Goal: Information Seeking & Learning: Learn about a topic

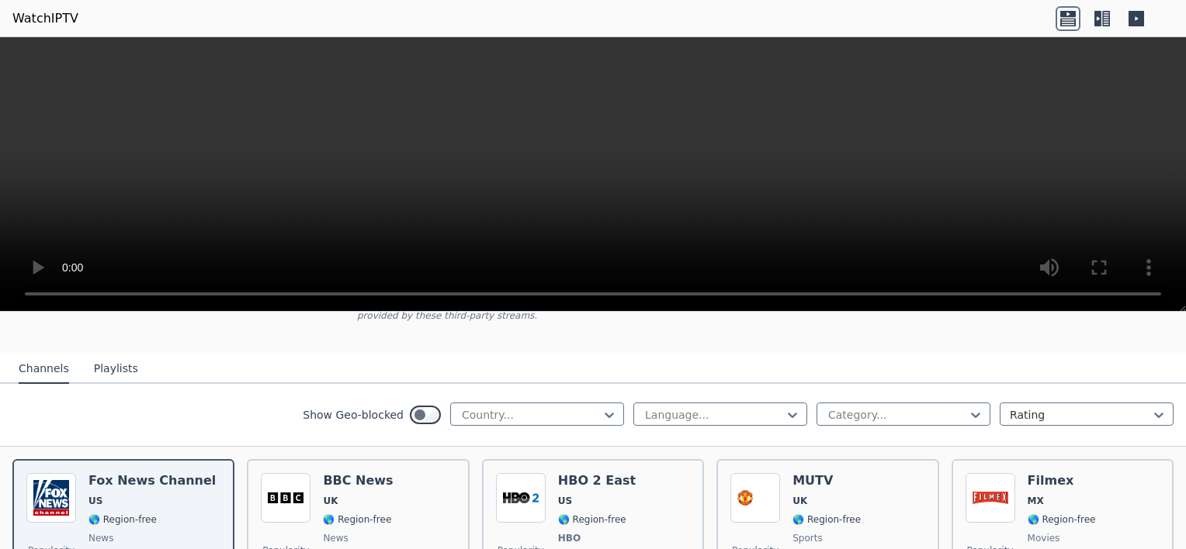
scroll to position [121, 0]
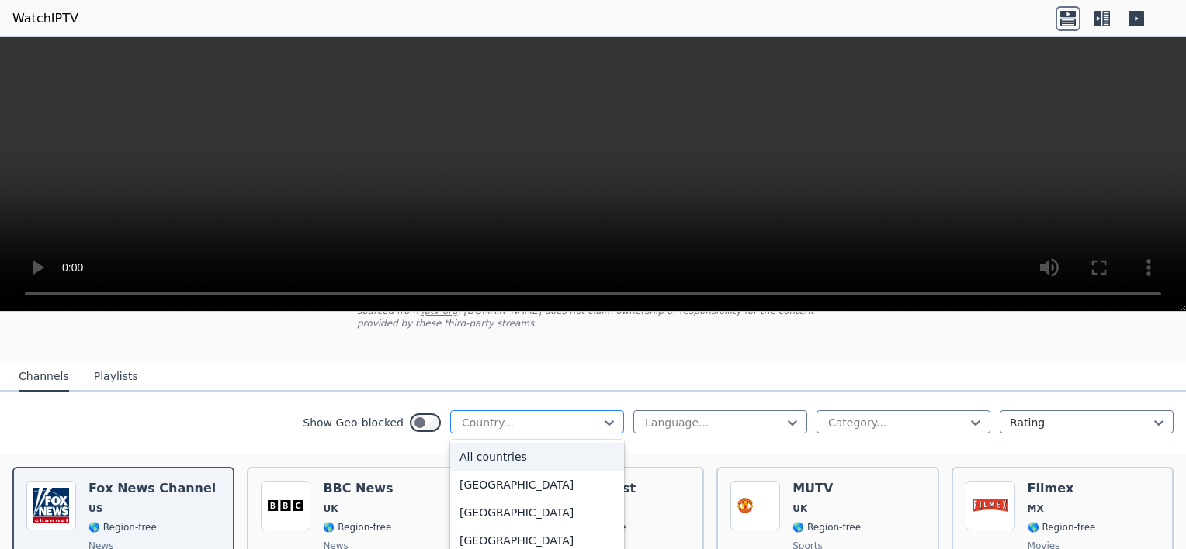
click at [505, 415] on div at bounding box center [530, 423] width 141 height 16
type input "****"
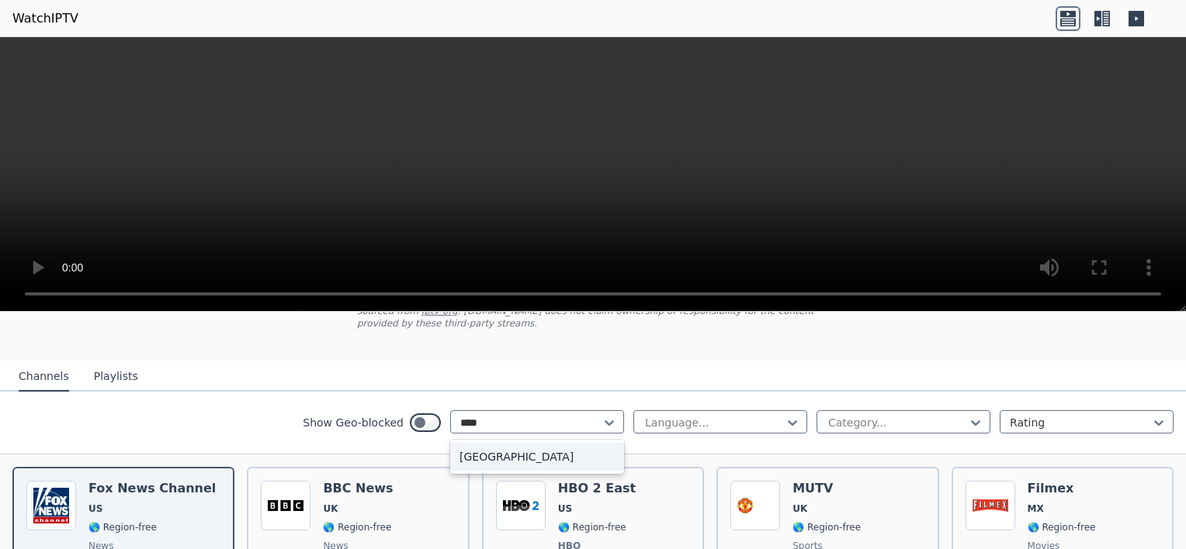
click at [467, 443] on div "[GEOGRAPHIC_DATA]" at bounding box center [537, 457] width 174 height 28
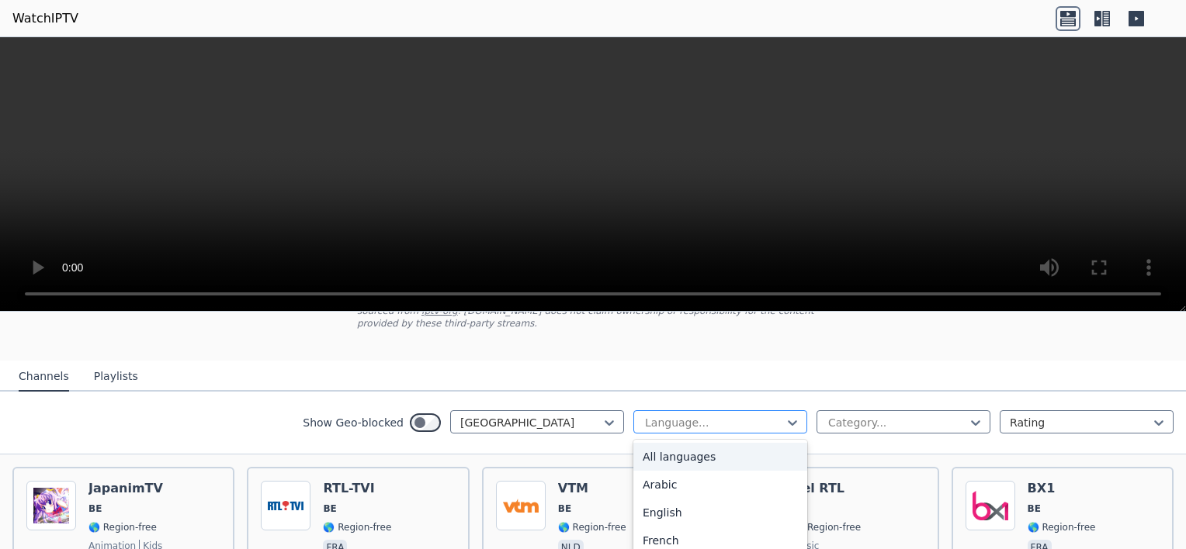
click at [654, 415] on div at bounding box center [713, 423] width 141 height 16
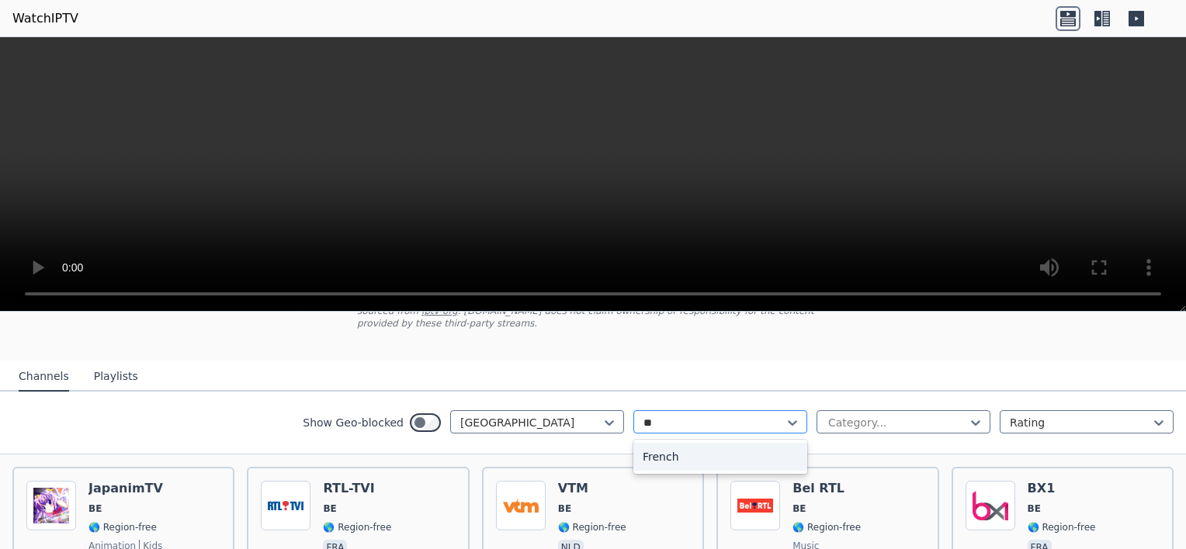
type input "***"
click at [667, 443] on div "French" at bounding box center [720, 457] width 174 height 28
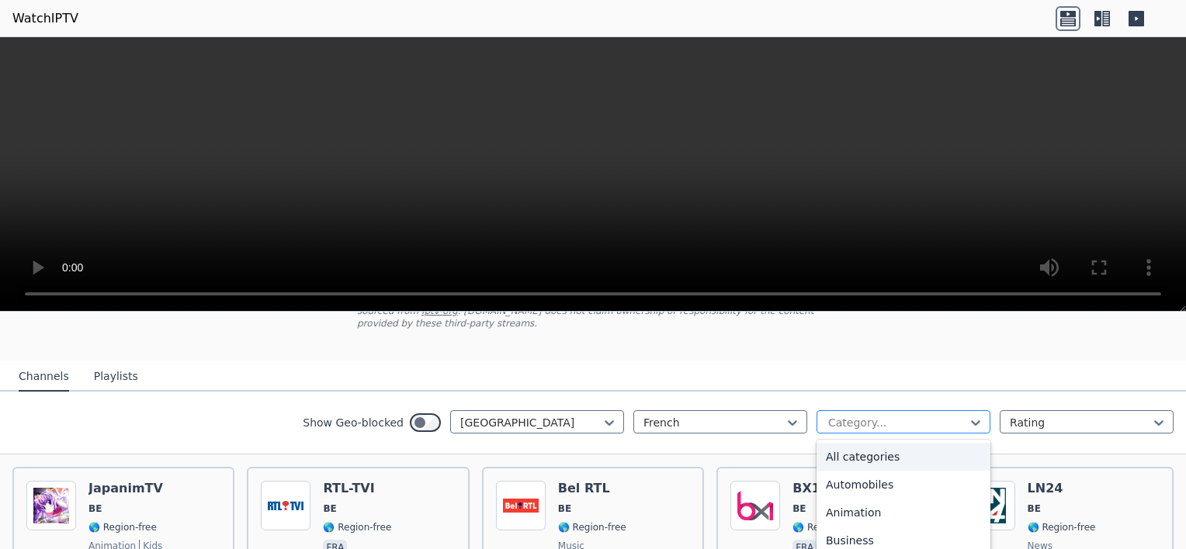
click at [857, 419] on div "Category..." at bounding box center [903, 421] width 174 height 23
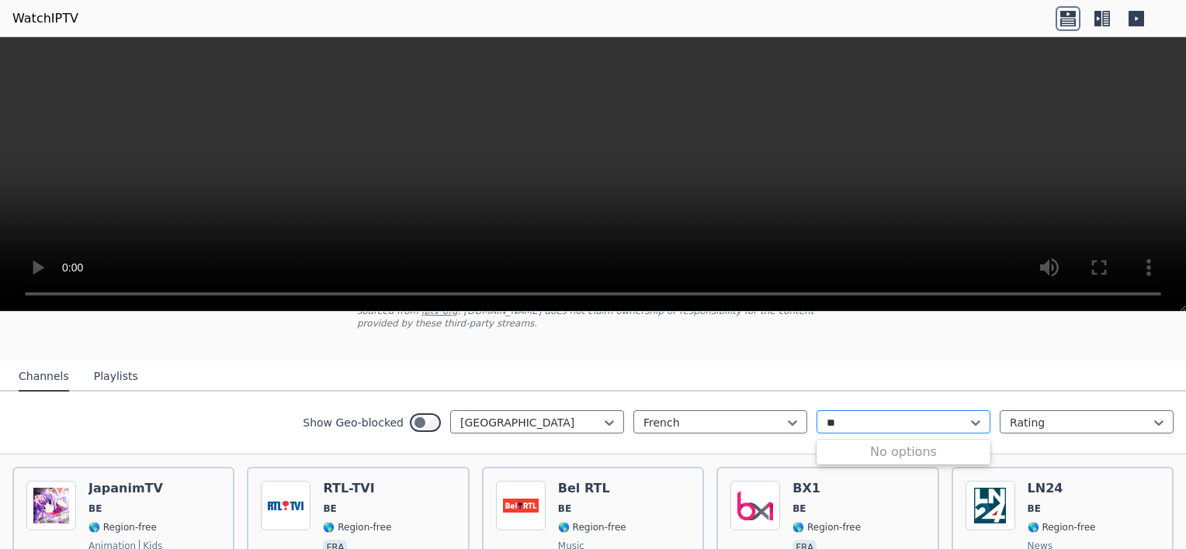
type input "*"
type input "***"
click at [833, 445] on div "Sports" at bounding box center [903, 457] width 174 height 28
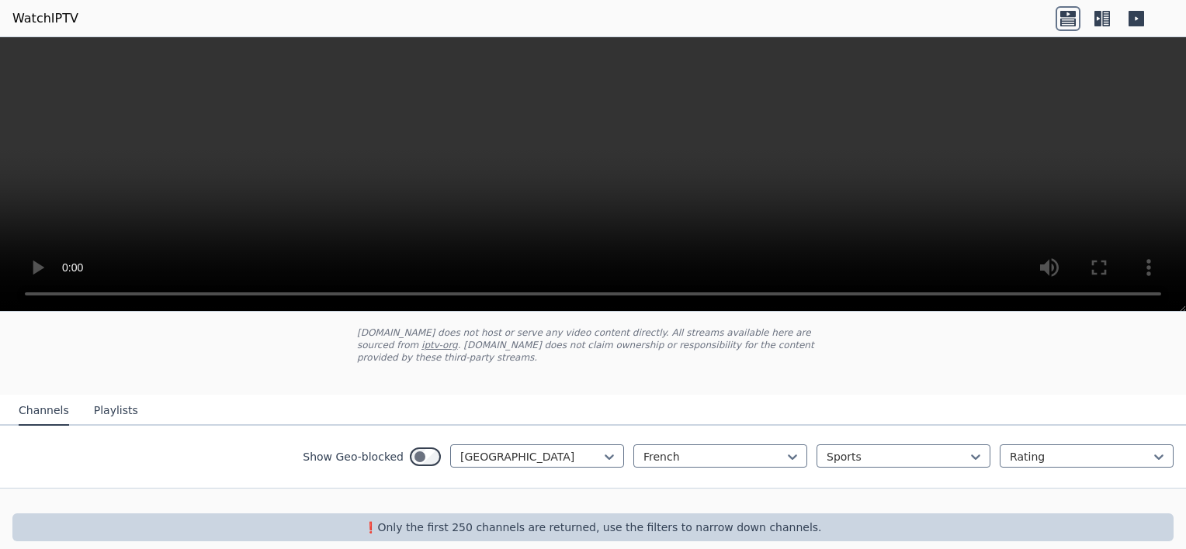
scroll to position [90, 0]
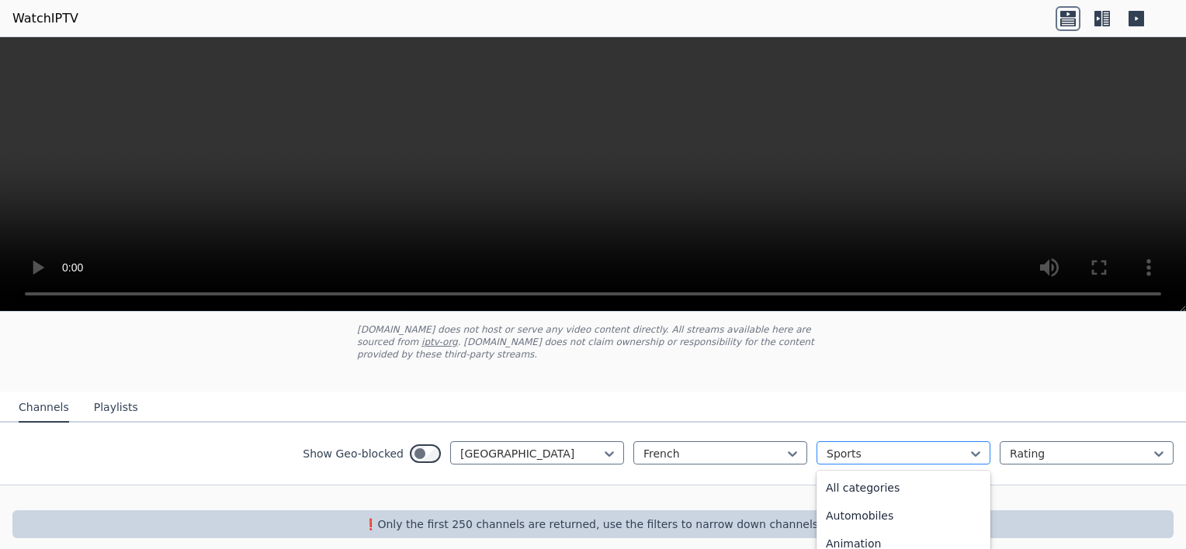
click at [826, 446] on div at bounding box center [896, 454] width 141 height 16
click at [854, 481] on div "All categories" at bounding box center [903, 488] width 174 height 28
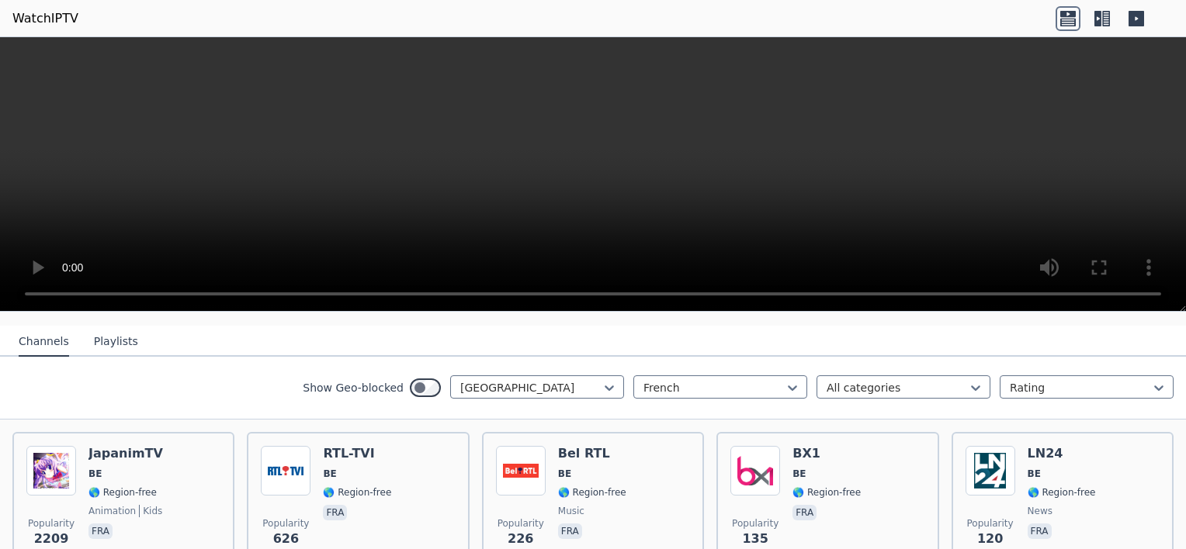
scroll to position [168, 0]
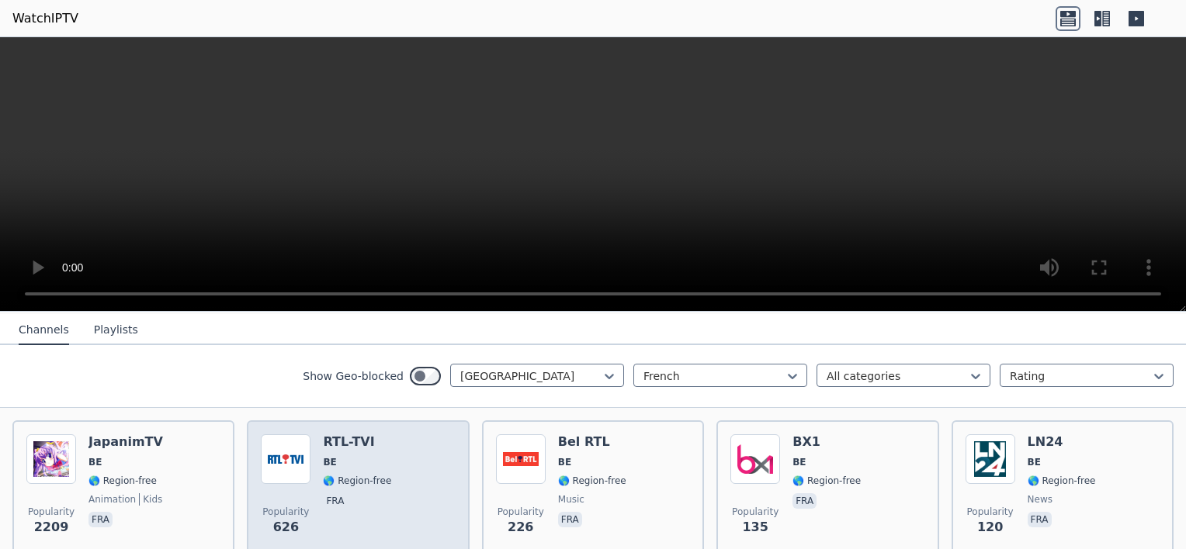
click at [357, 456] on span "BE" at bounding box center [357, 462] width 68 height 12
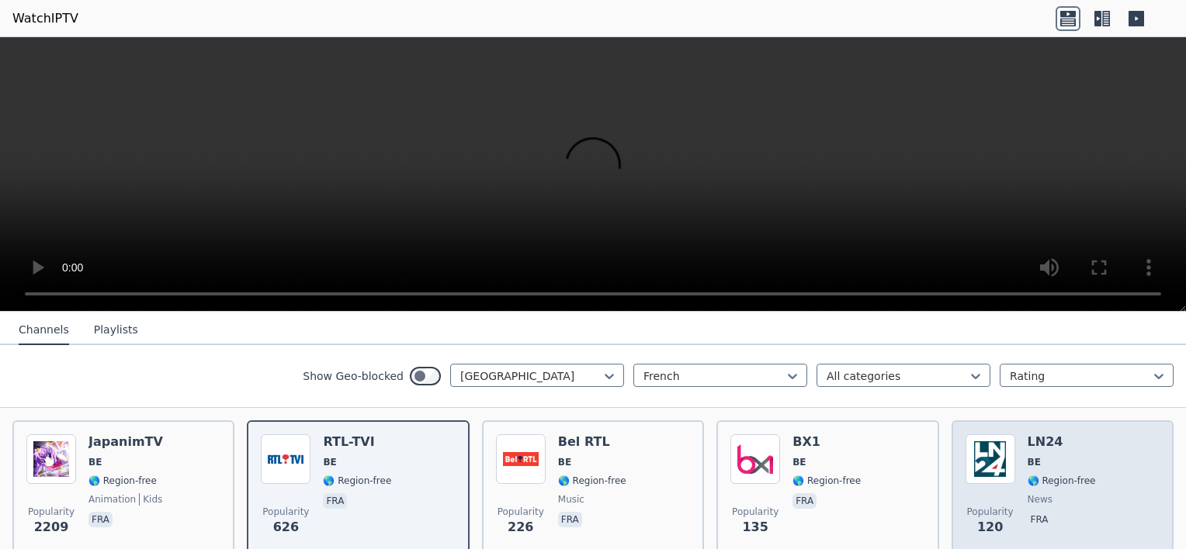
click at [1027, 435] on h6 "LN24" at bounding box center [1061, 443] width 68 height 16
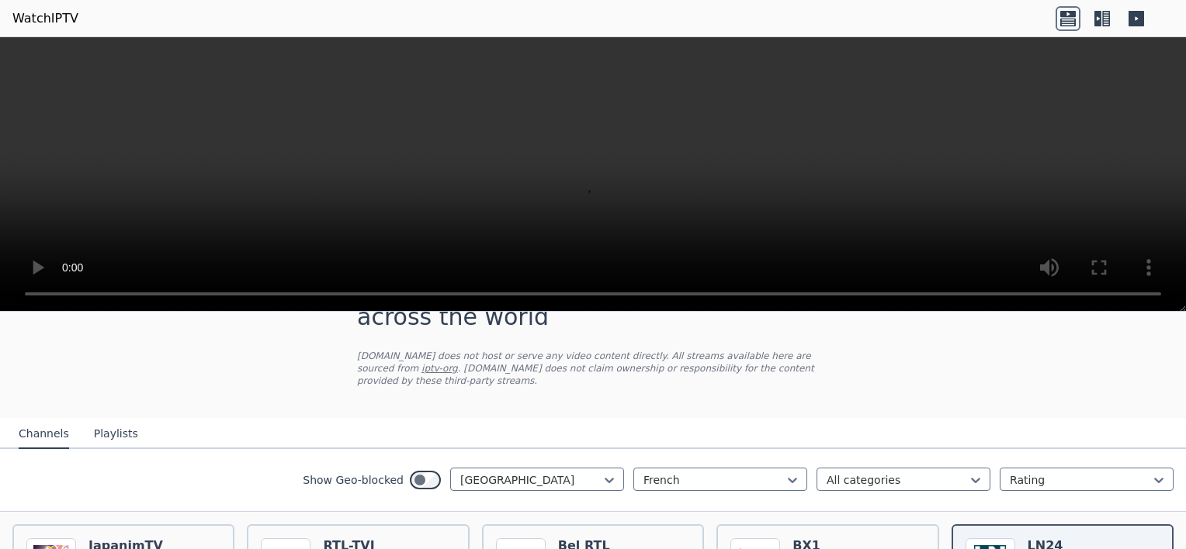
scroll to position [0, 0]
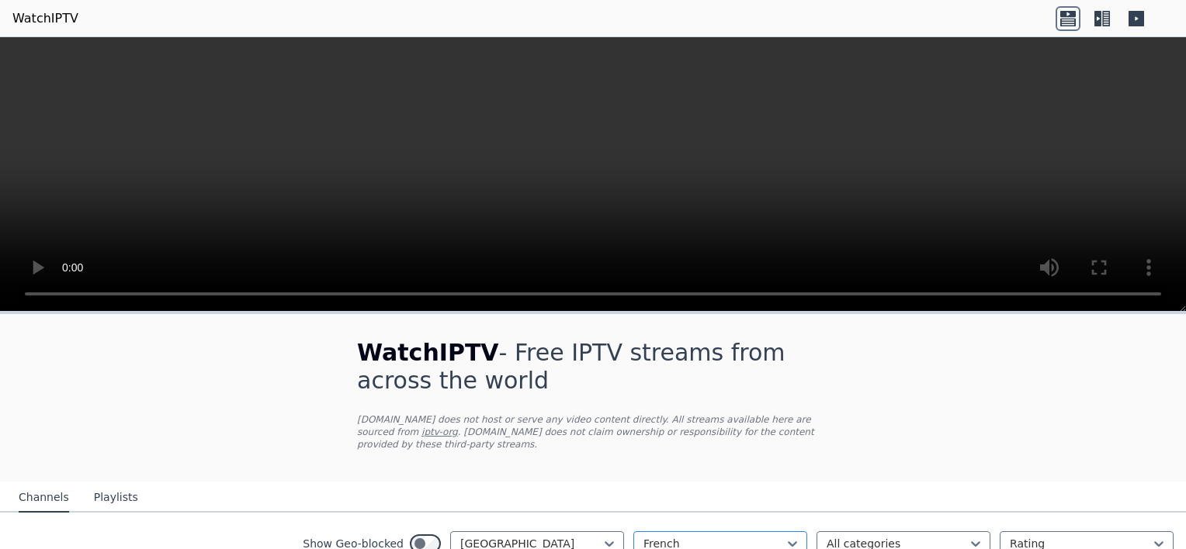
click at [743, 536] on div at bounding box center [713, 544] width 141 height 16
click at [785, 536] on icon at bounding box center [793, 544] width 16 height 16
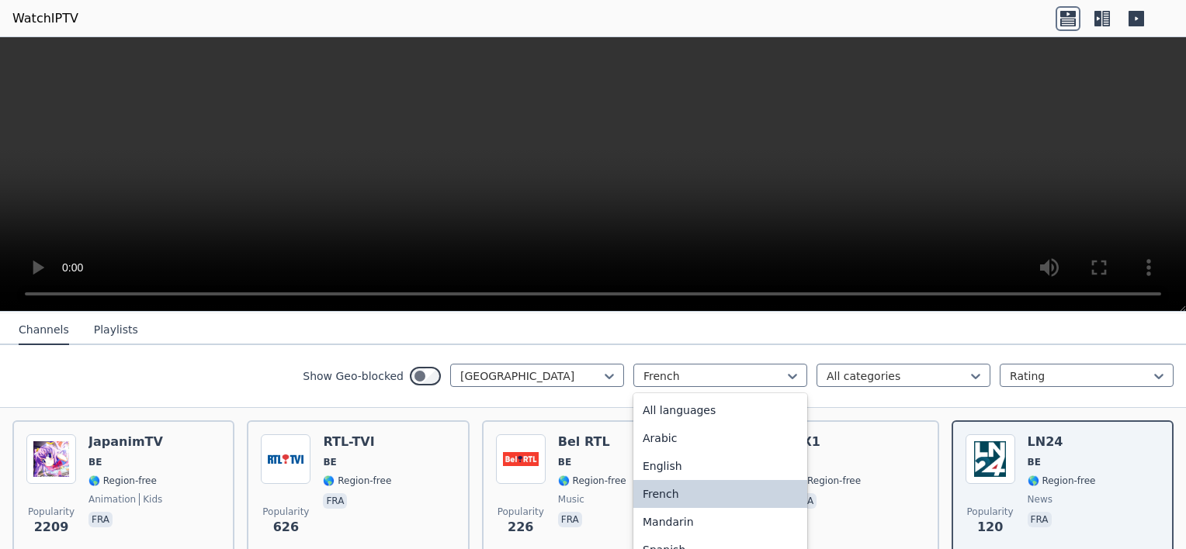
scroll to position [170, 0]
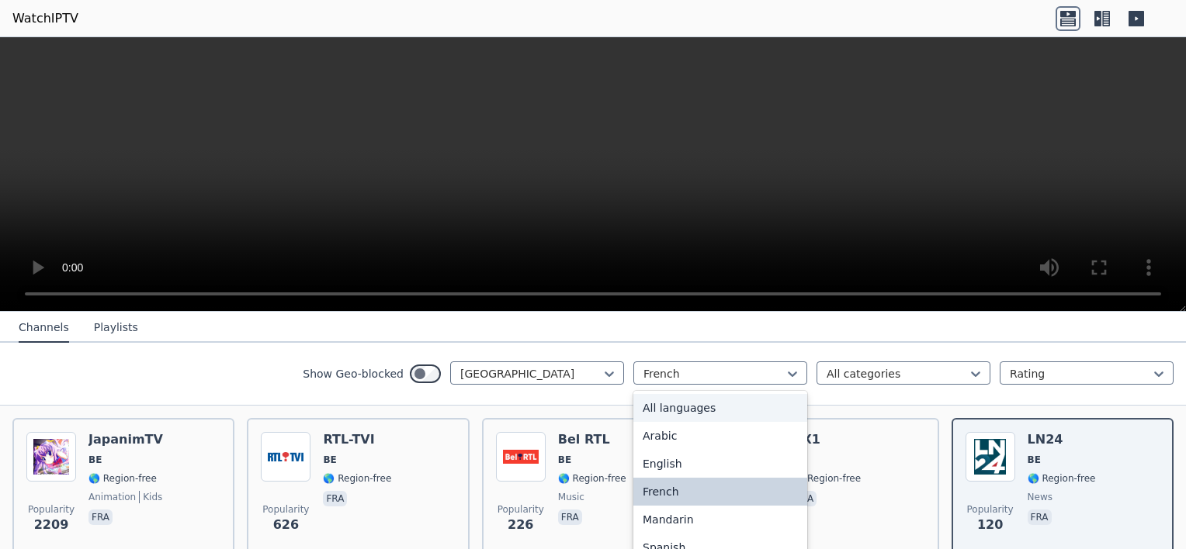
click at [708, 407] on div "All languages" at bounding box center [720, 408] width 174 height 28
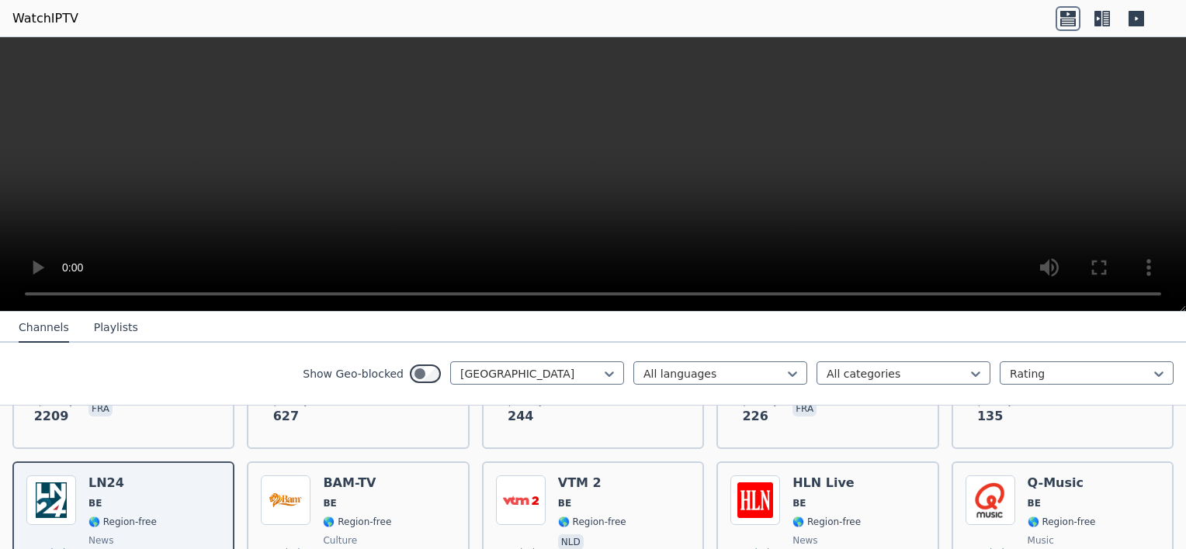
scroll to position [276, 0]
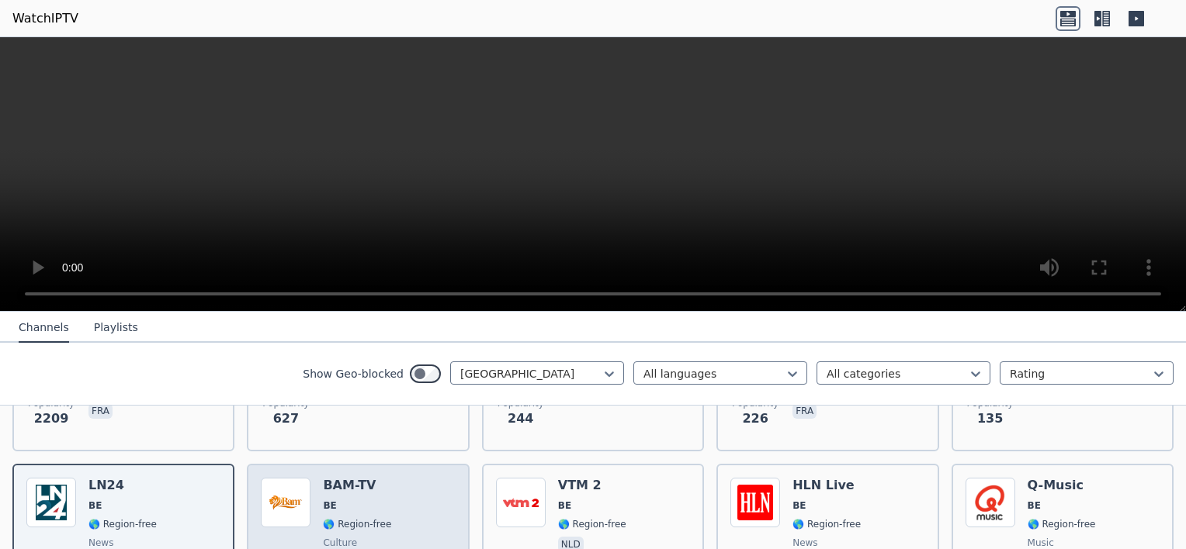
click at [283, 486] on img at bounding box center [286, 503] width 50 height 50
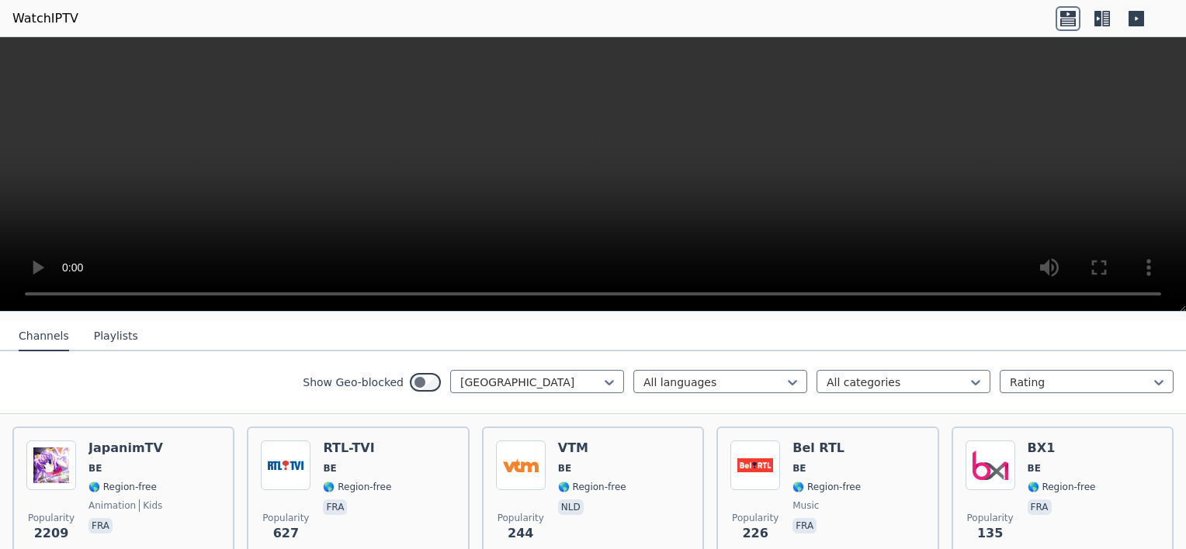
scroll to position [159, 0]
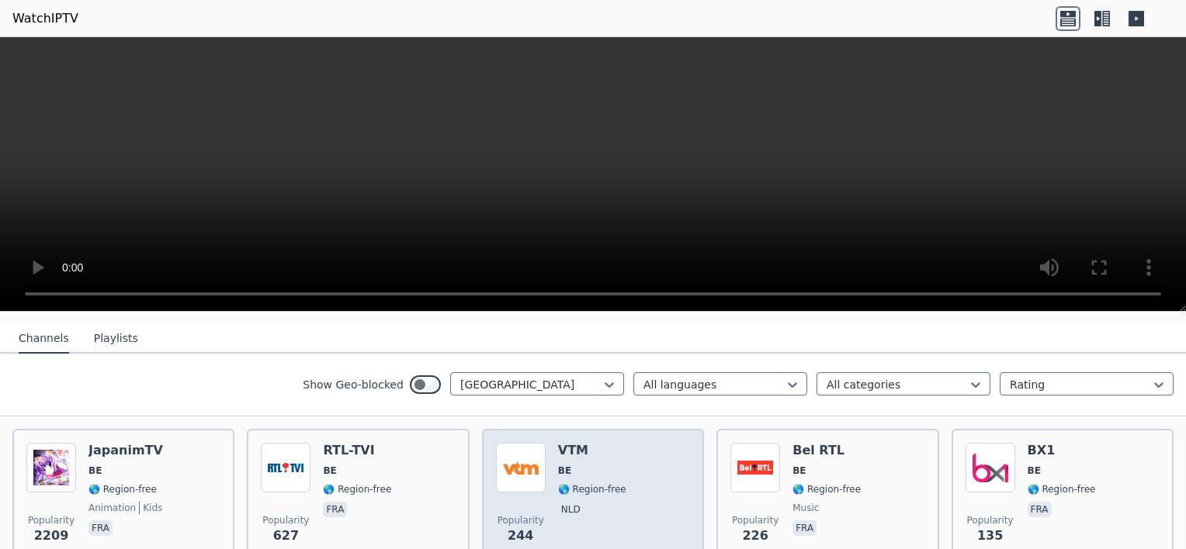
click at [518, 468] on img at bounding box center [521, 468] width 50 height 50
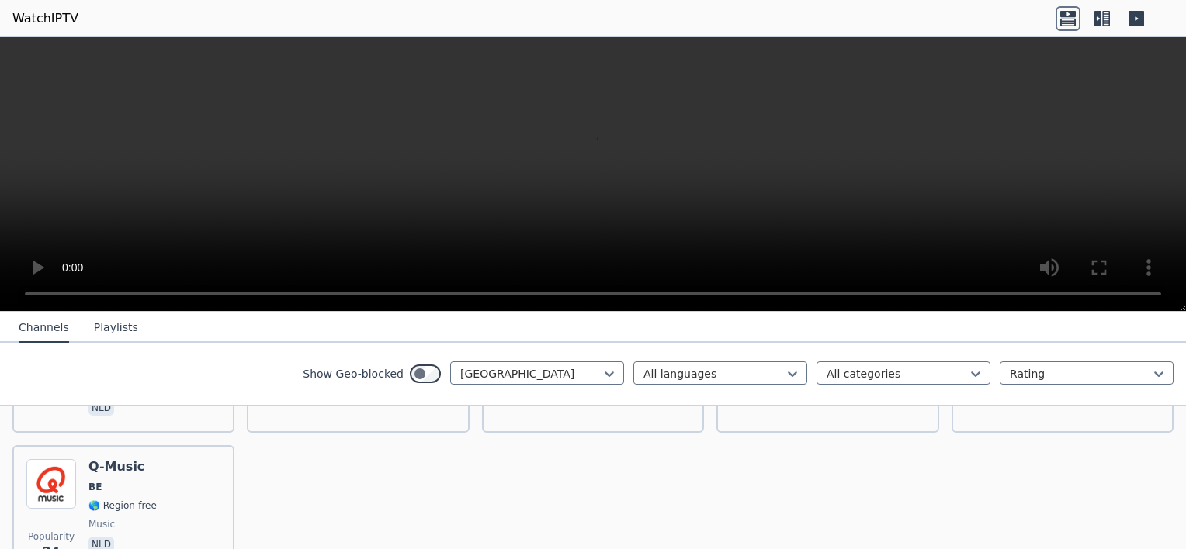
scroll to position [602, 0]
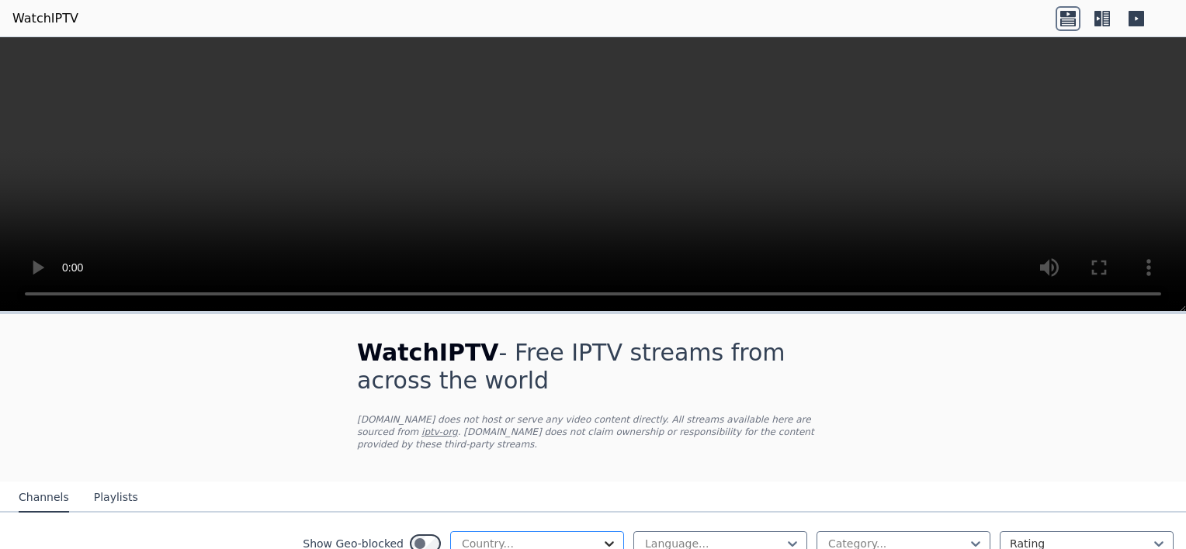
click at [601, 536] on icon at bounding box center [609, 544] width 16 height 16
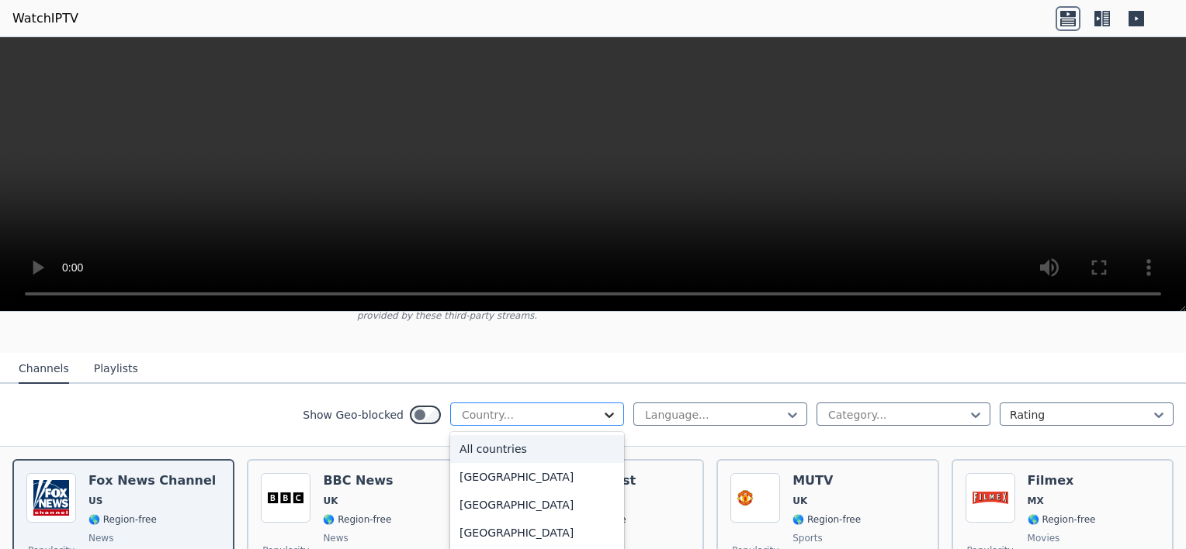
scroll to position [133, 0]
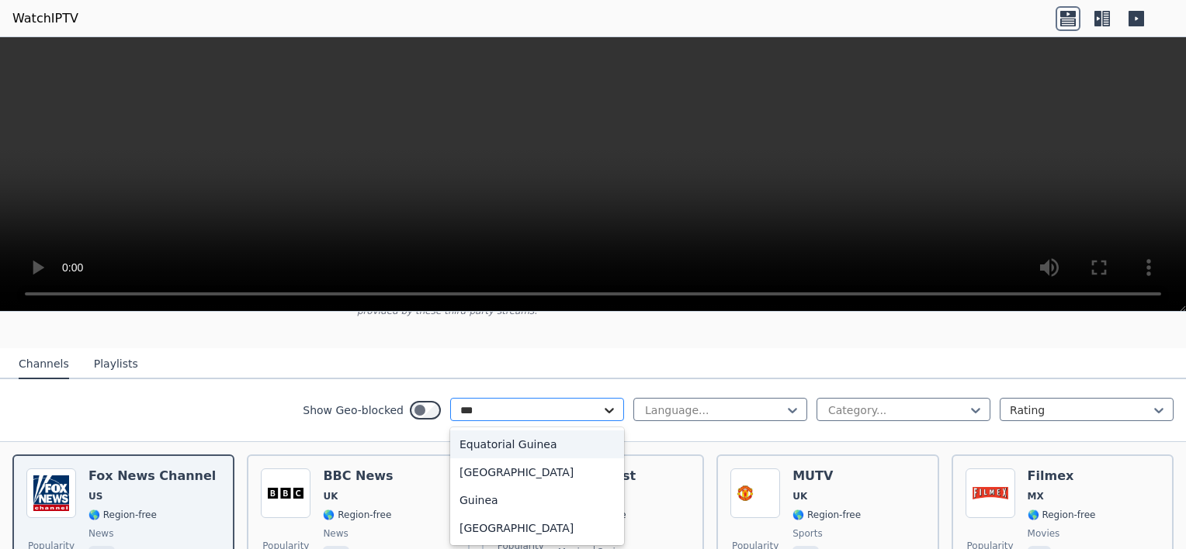
type input "****"
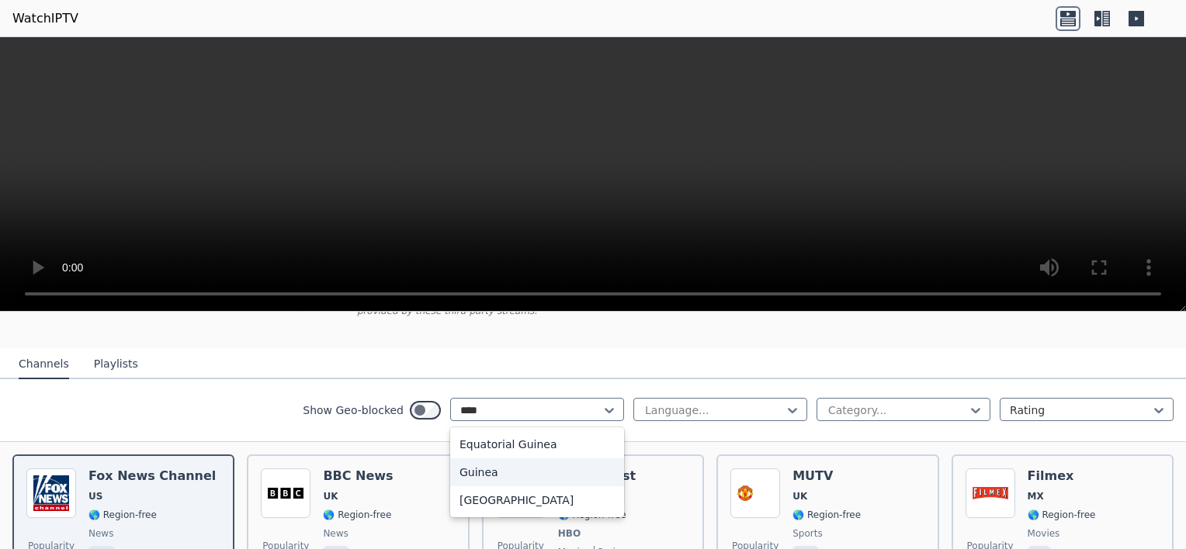
click at [490, 459] on div "Guinea" at bounding box center [537, 473] width 174 height 28
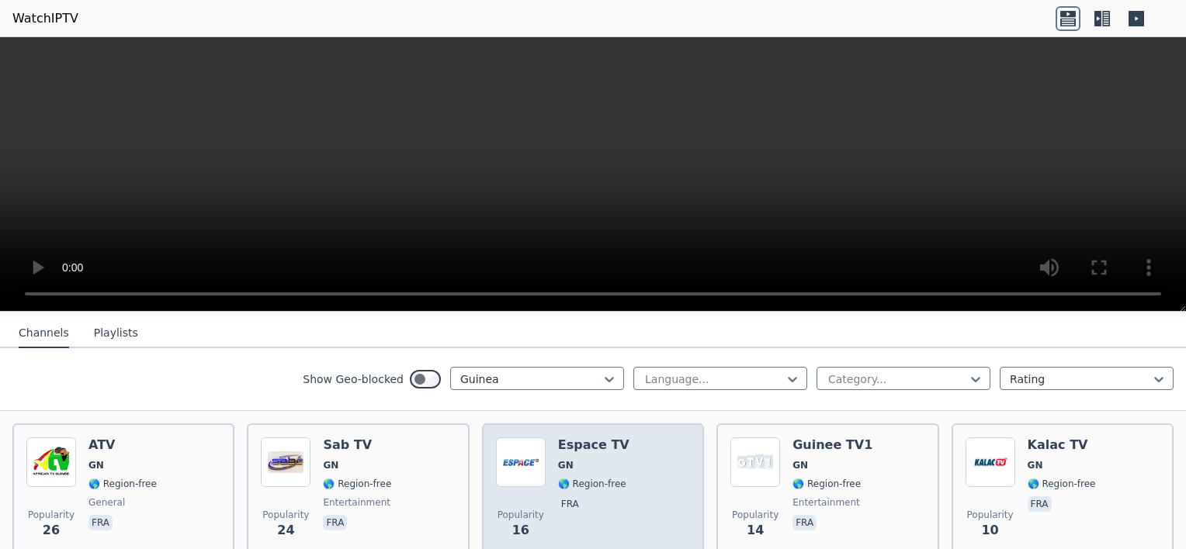
scroll to position [164, 0]
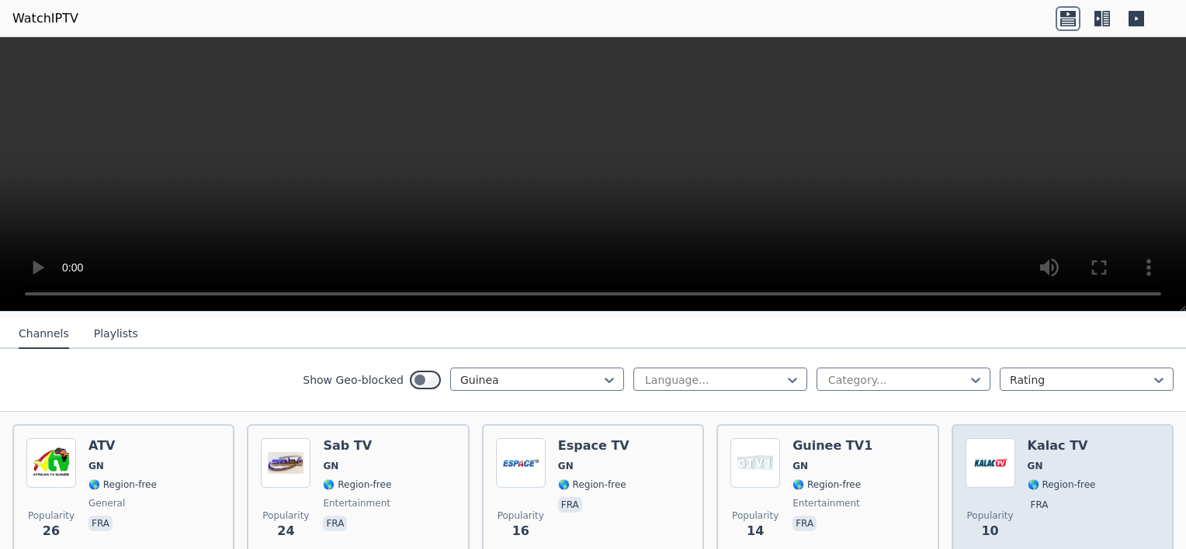
click at [976, 469] on img at bounding box center [990, 463] width 50 height 50
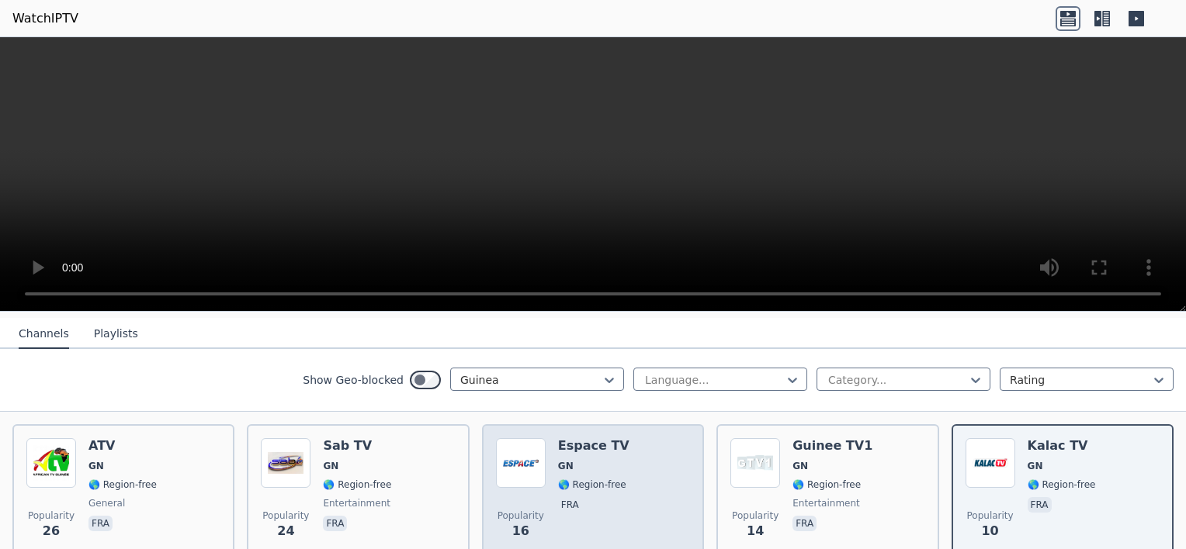
click at [569, 479] on span "🌎 Region-free" at bounding box center [592, 485] width 68 height 12
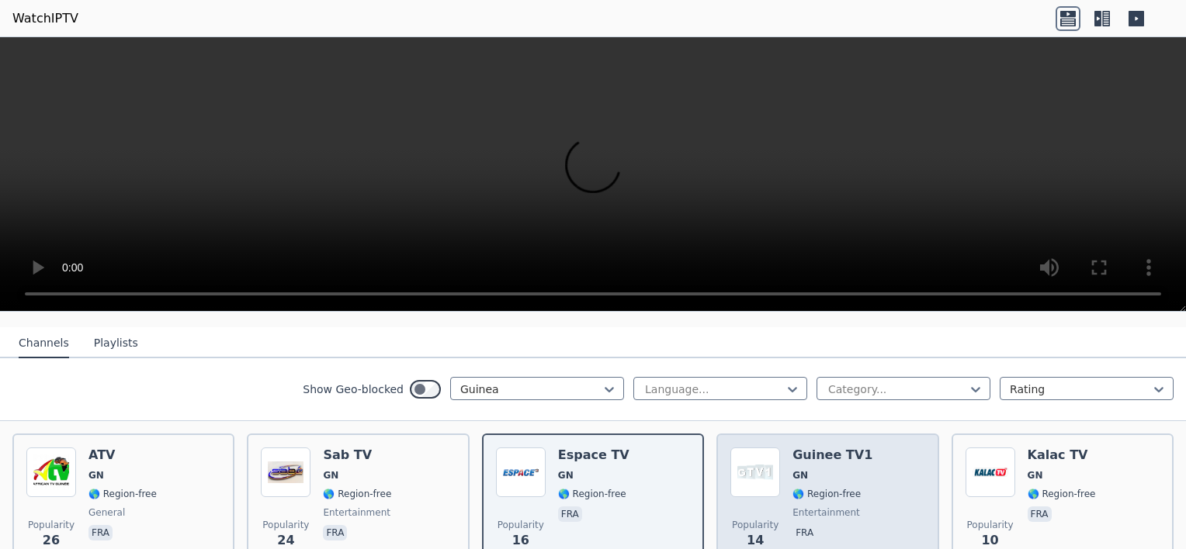
scroll to position [154, 0]
click at [827, 452] on div "Guinee TV1 GN 🌎 Region-free entertainment fra" at bounding box center [832, 505] width 80 height 112
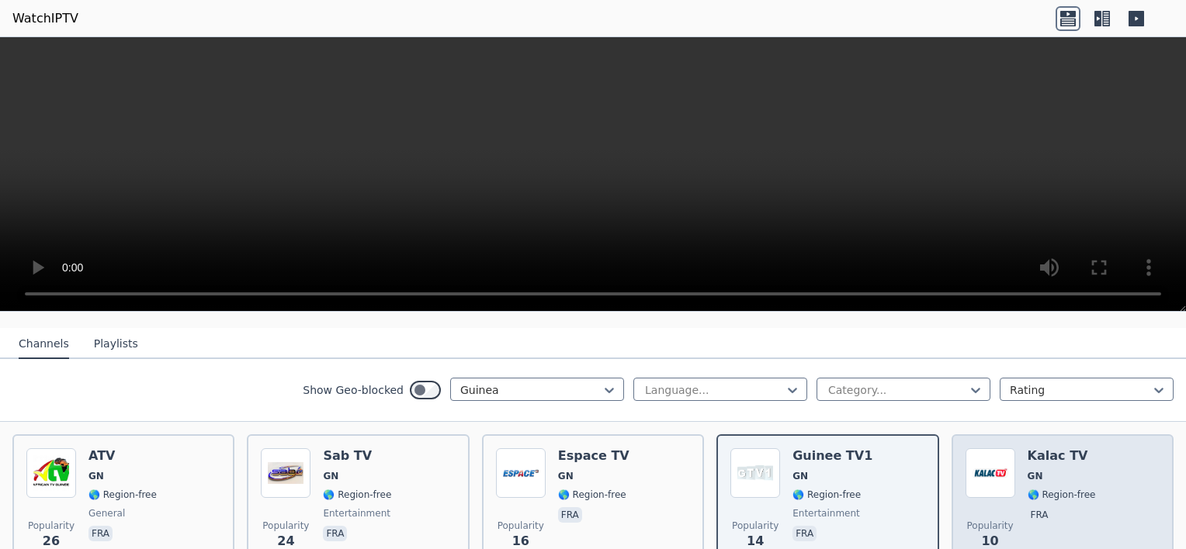
click at [1075, 470] on span "GN" at bounding box center [1061, 476] width 68 height 12
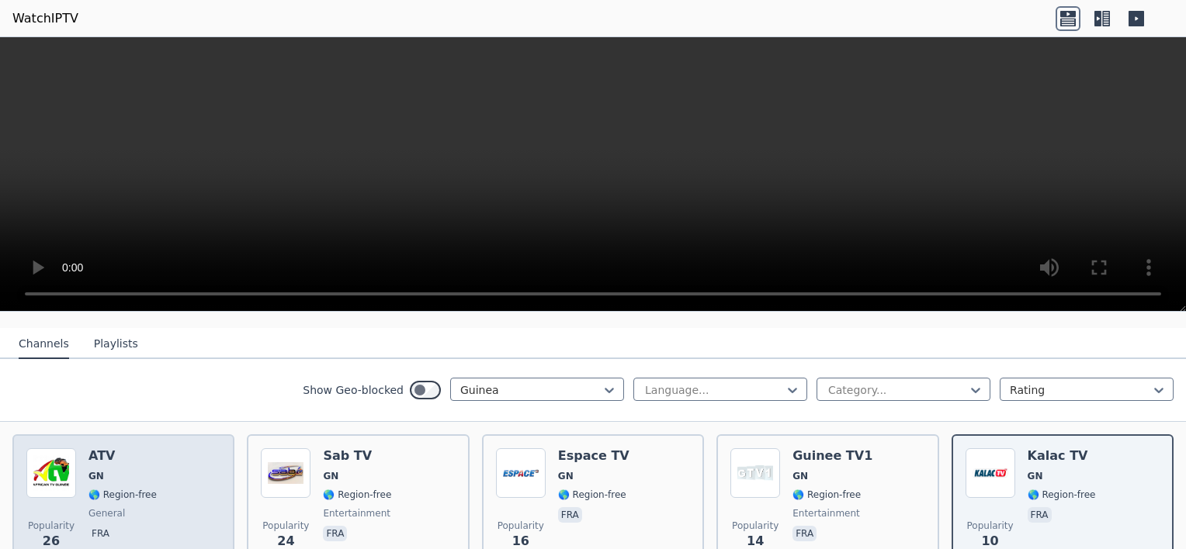
click at [140, 449] on h6 "ATV" at bounding box center [122, 457] width 68 height 16
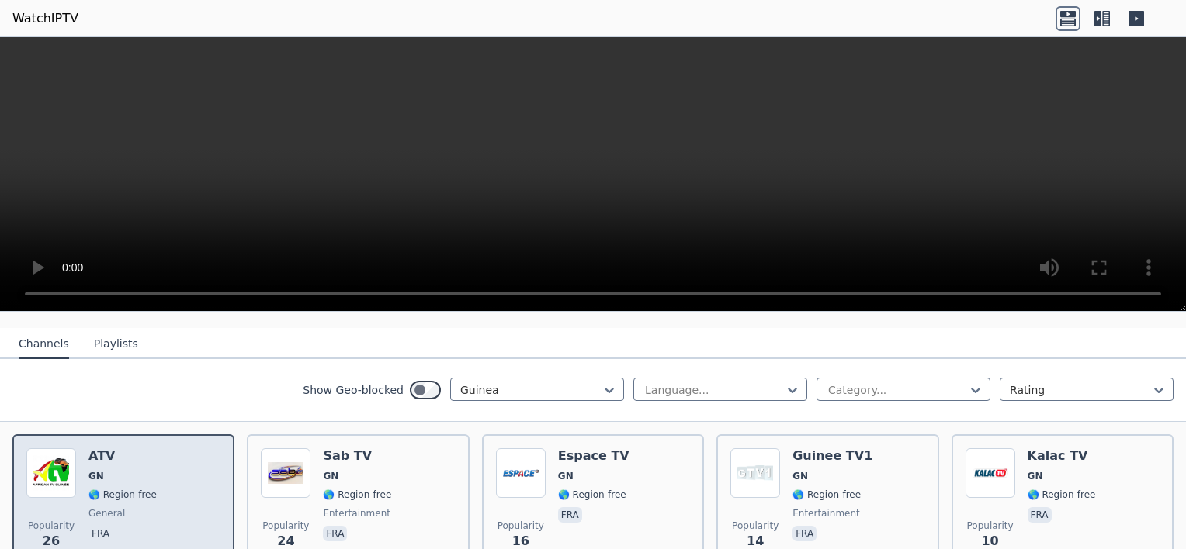
click at [140, 449] on h6 "ATV" at bounding box center [122, 457] width 68 height 16
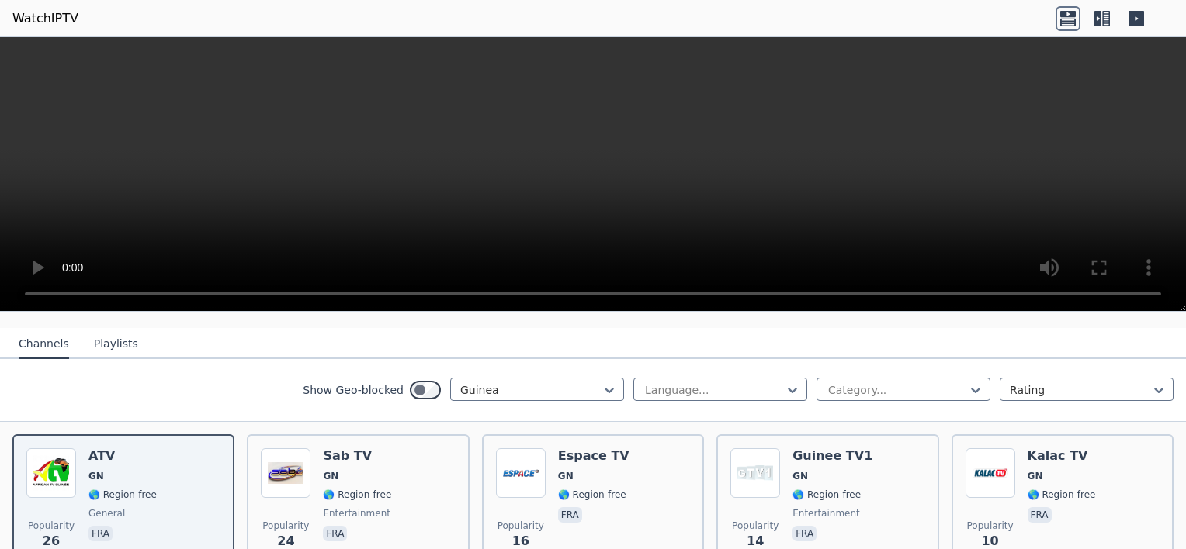
scroll to position [229, 0]
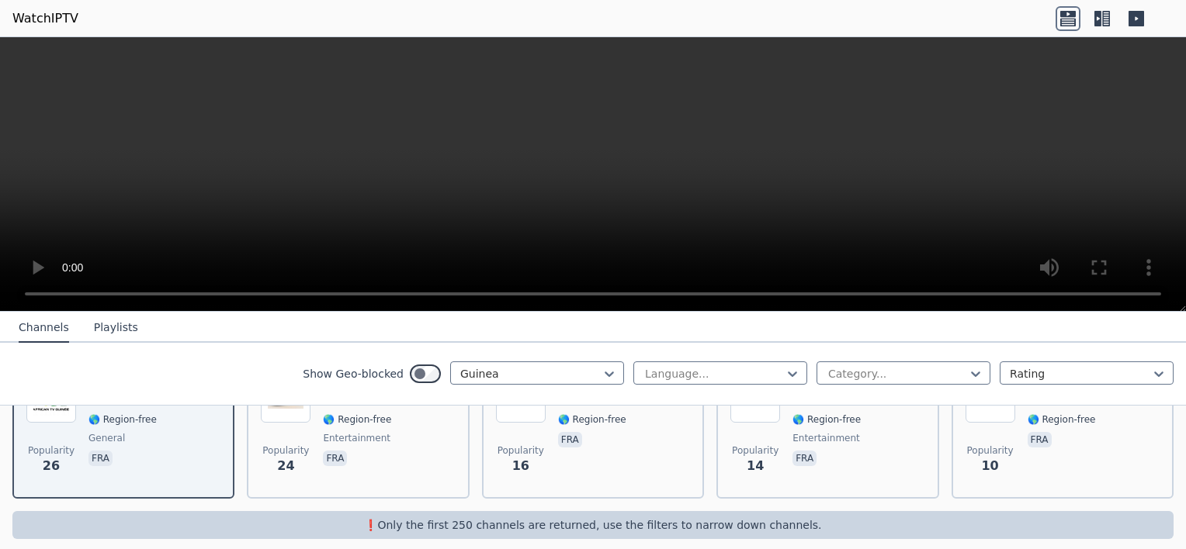
click at [1082, 0] on header "WatchIPTV" at bounding box center [593, 18] width 1186 height 37
